Goal: Task Accomplishment & Management: Manage account settings

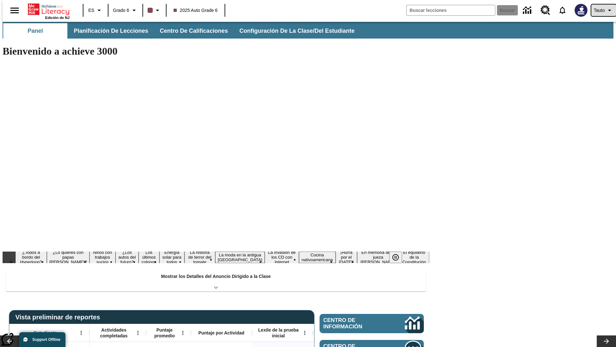
click at [601, 10] on span "Tauto" at bounding box center [599, 10] width 11 height 7
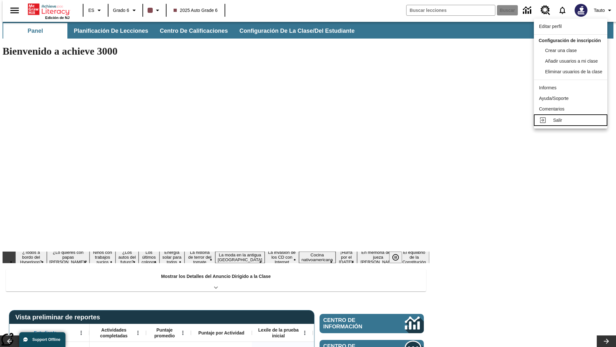
click at [573, 124] on div "Salir" at bounding box center [578, 120] width 49 height 7
